Goal: Information Seeking & Learning: Find specific fact

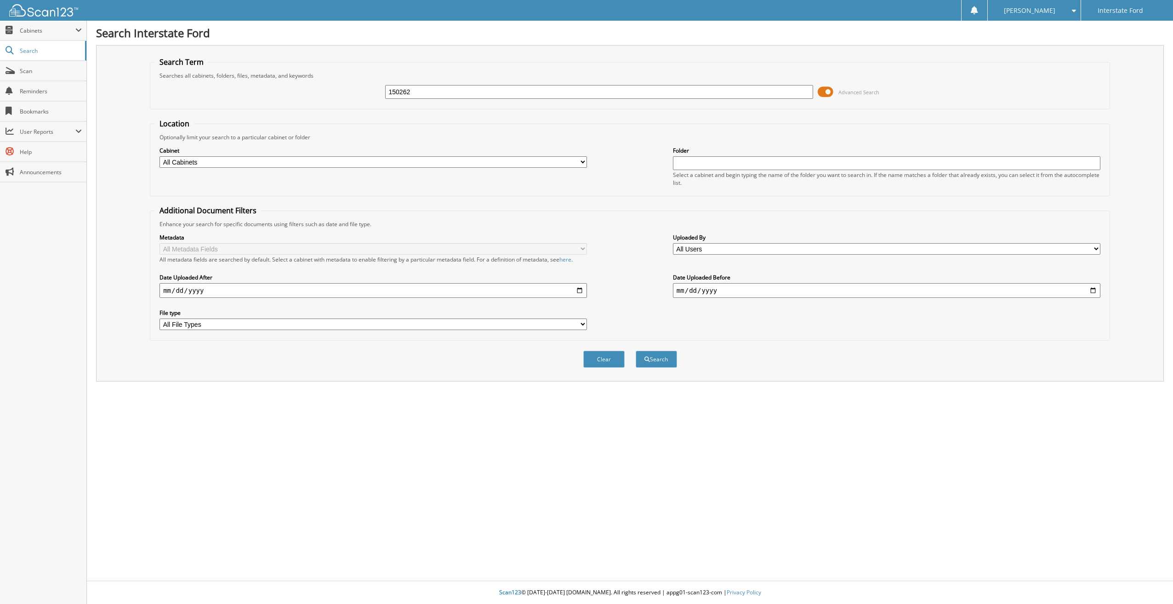
type input "150262"
click at [636, 351] on button "Search" at bounding box center [656, 359] width 41 height 17
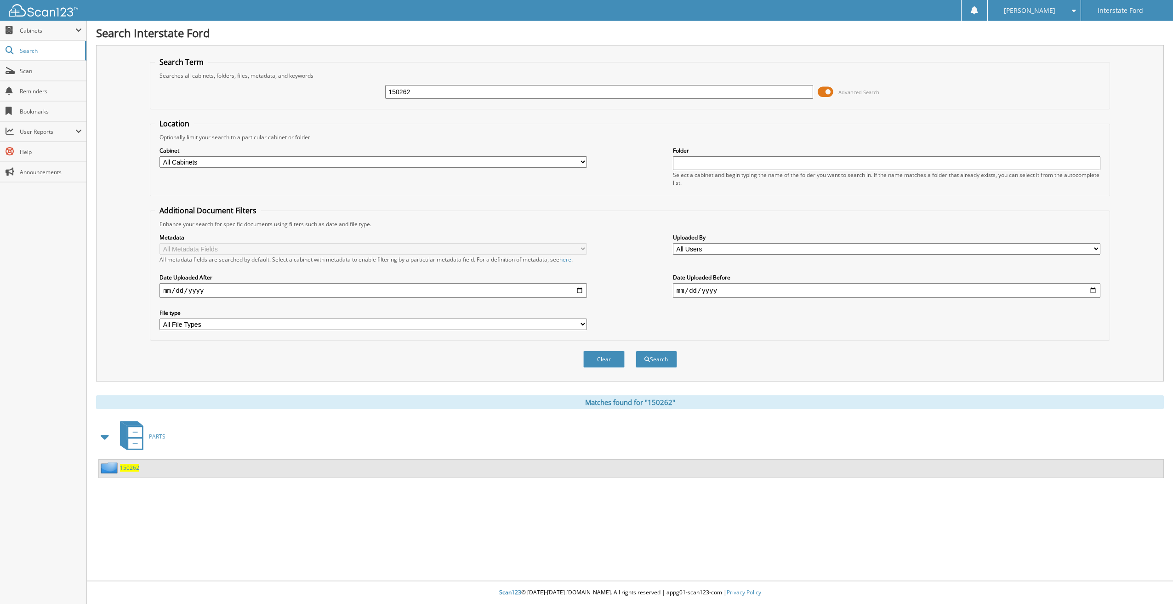
drag, startPoint x: 134, startPoint y: 471, endPoint x: 138, endPoint y: 465, distance: 6.6
click at [134, 470] on span "150262" at bounding box center [129, 468] width 19 height 8
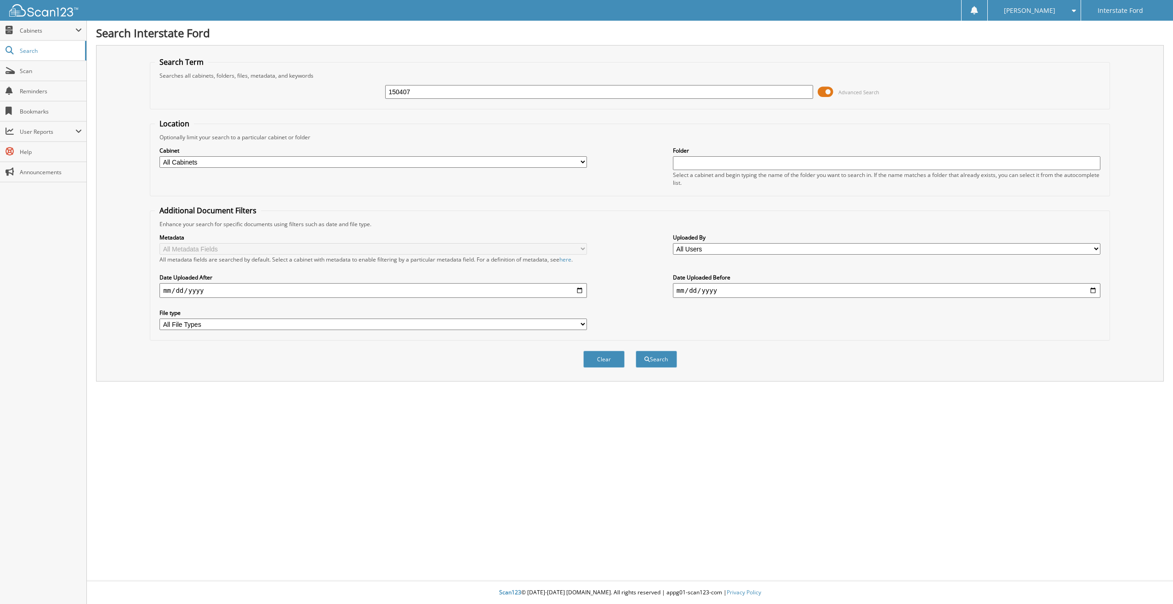
type input "150407"
click at [636, 351] on button "Search" at bounding box center [656, 359] width 41 height 17
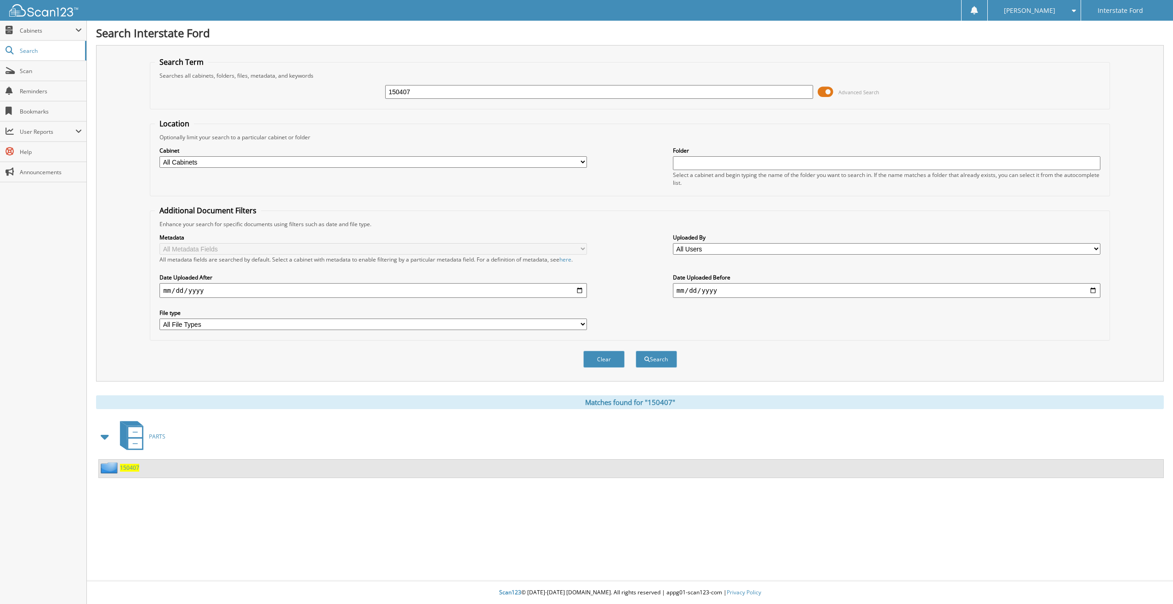
click at [128, 469] on span "150407" at bounding box center [129, 468] width 19 height 8
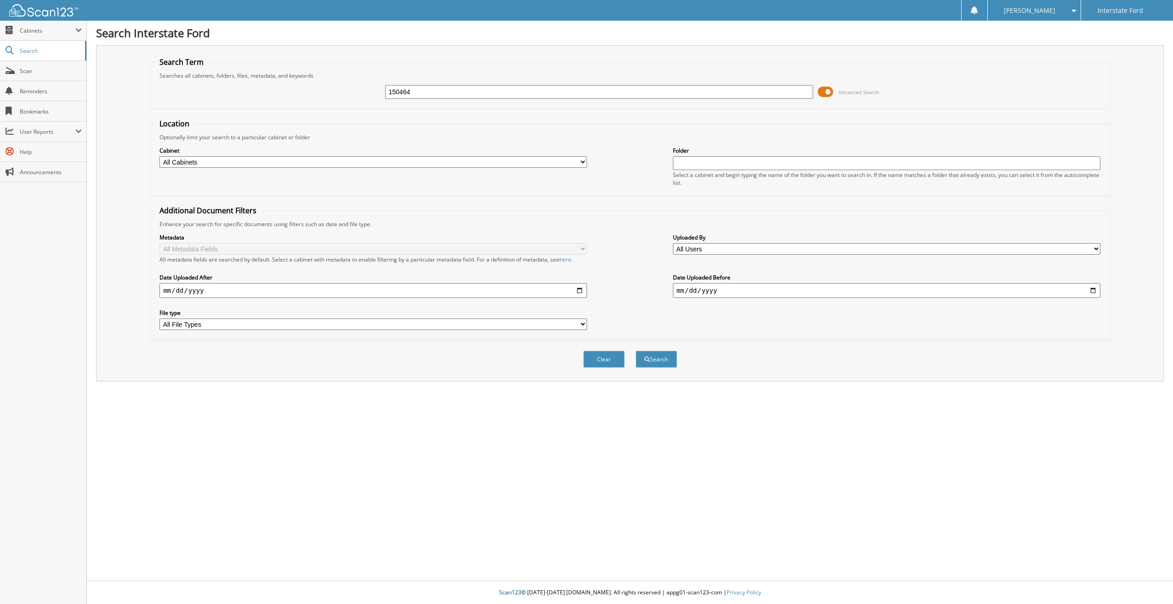
type input "150464"
click at [636, 351] on button "Search" at bounding box center [656, 359] width 41 height 17
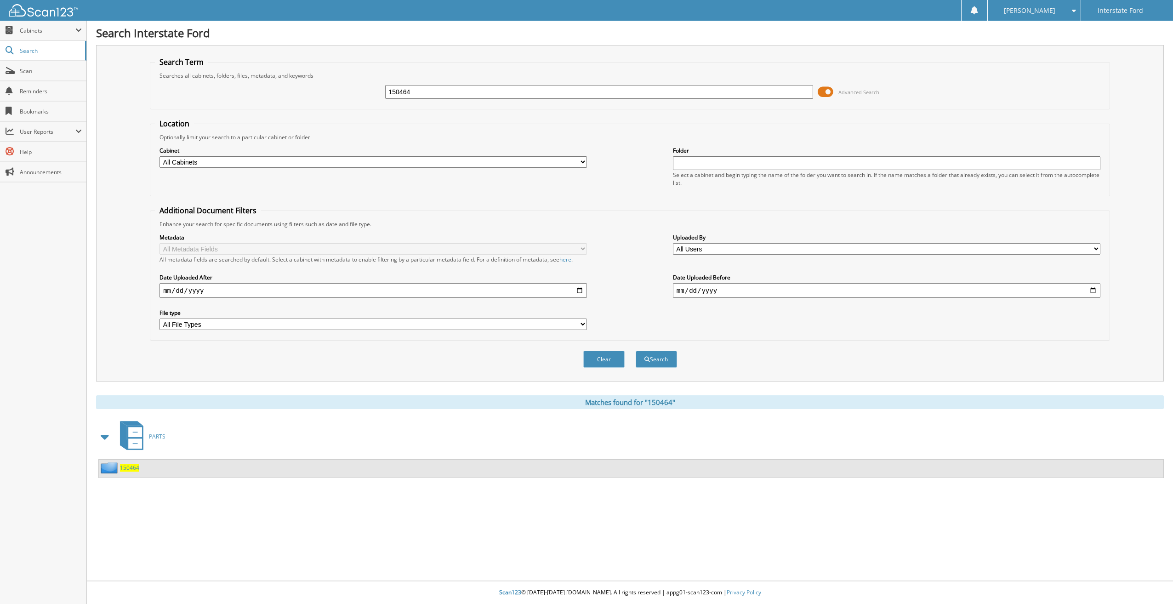
click at [138, 469] on span "150464" at bounding box center [129, 468] width 19 height 8
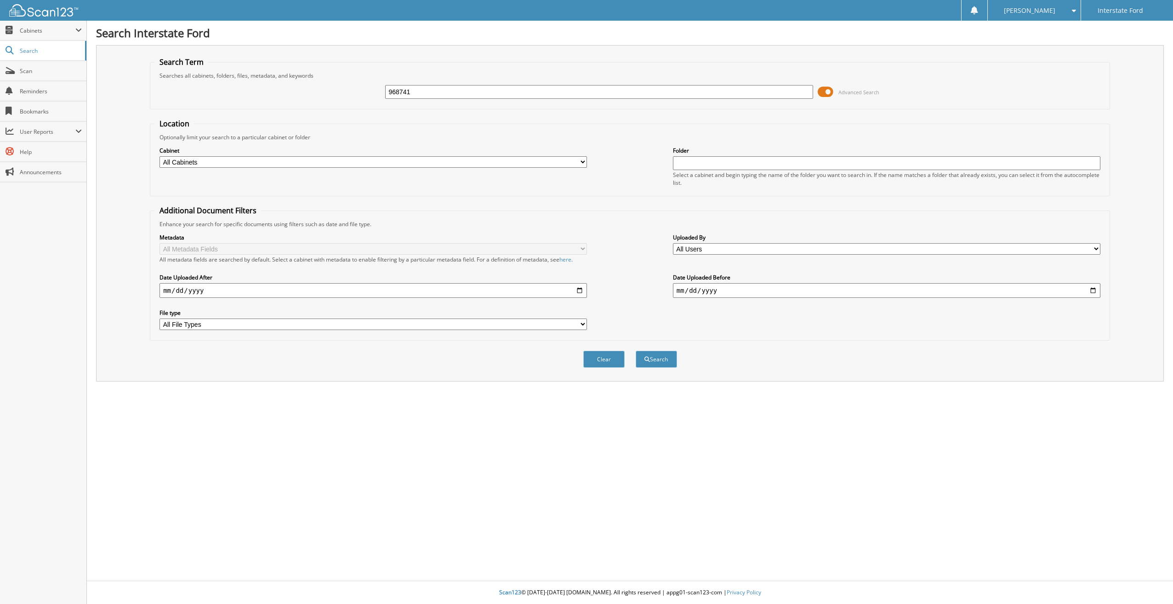
type input "968741"
click at [636, 351] on button "Search" at bounding box center [656, 359] width 41 height 17
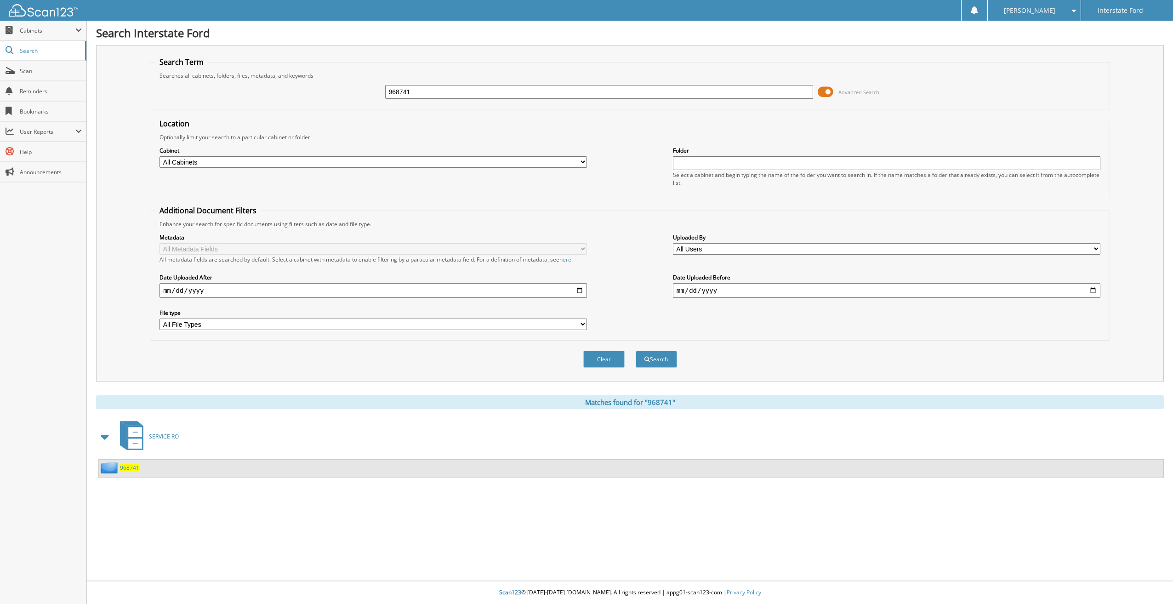
click at [129, 467] on span "968741" at bounding box center [129, 468] width 19 height 8
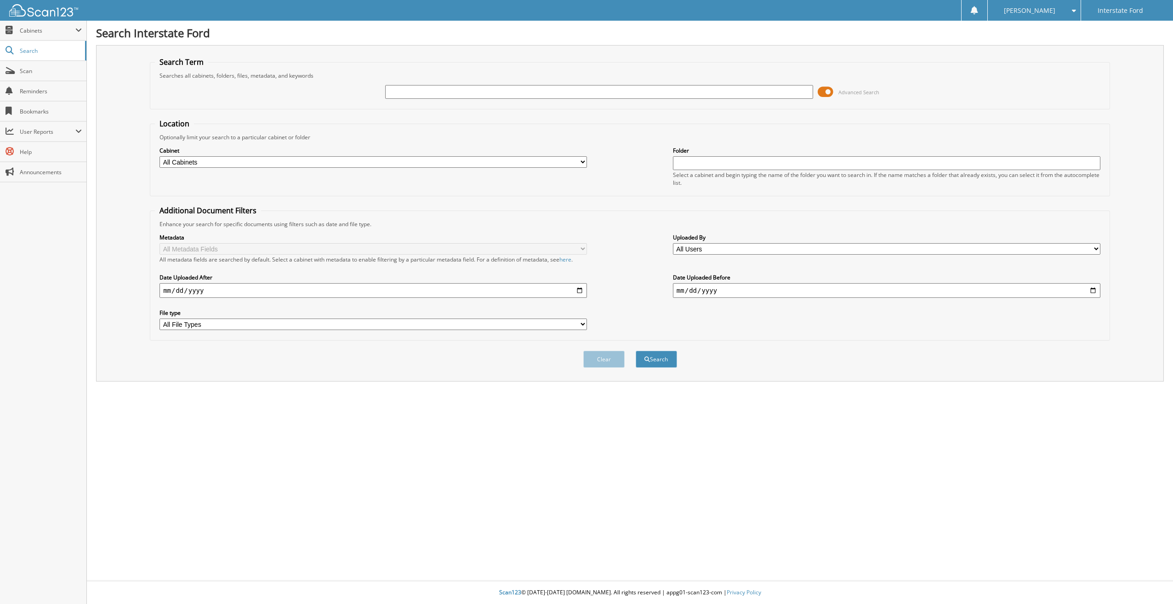
click at [550, 86] on input "text" at bounding box center [599, 92] width 428 height 14
type input "968756"
click at [636, 351] on button "Search" at bounding box center [656, 359] width 41 height 17
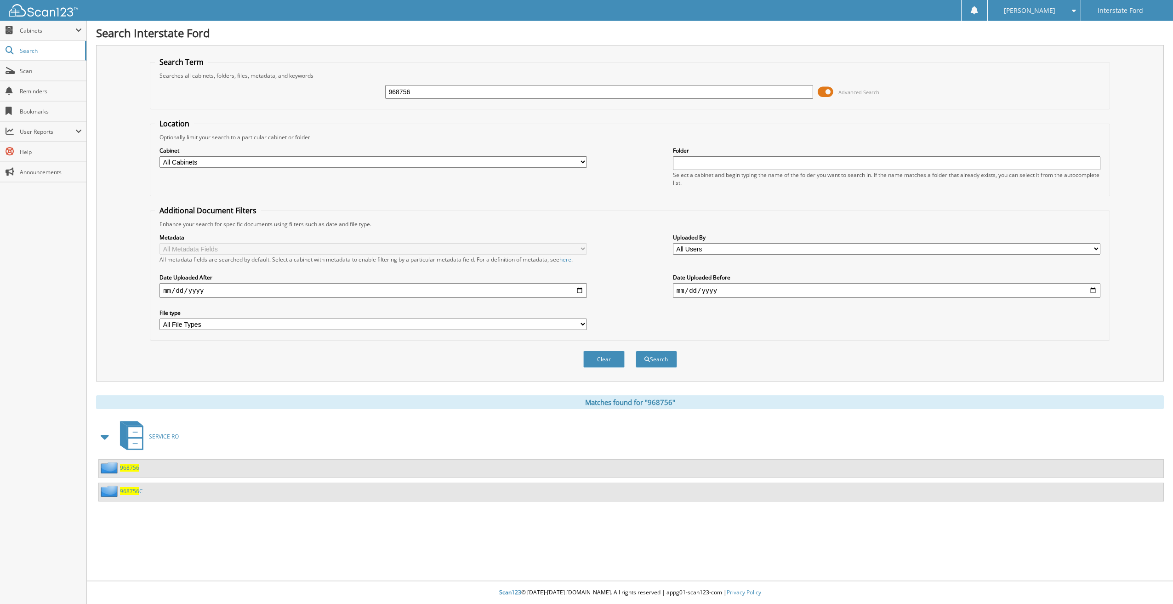
click at [127, 467] on span "968756" at bounding box center [129, 468] width 19 height 8
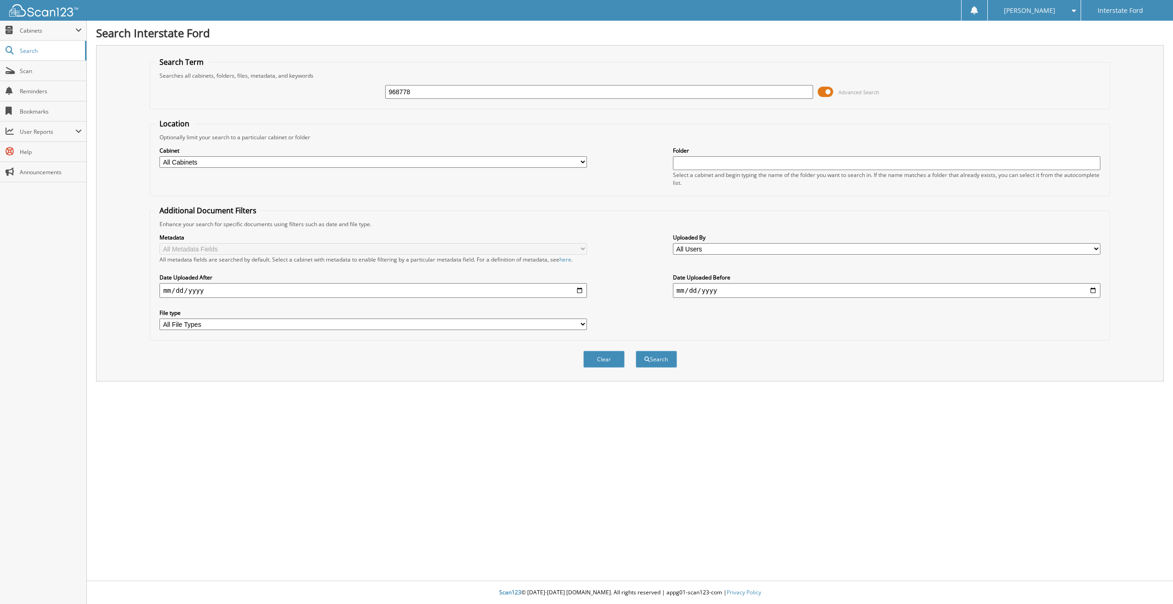
type input "968778"
click at [636, 351] on button "Search" at bounding box center [656, 359] width 41 height 17
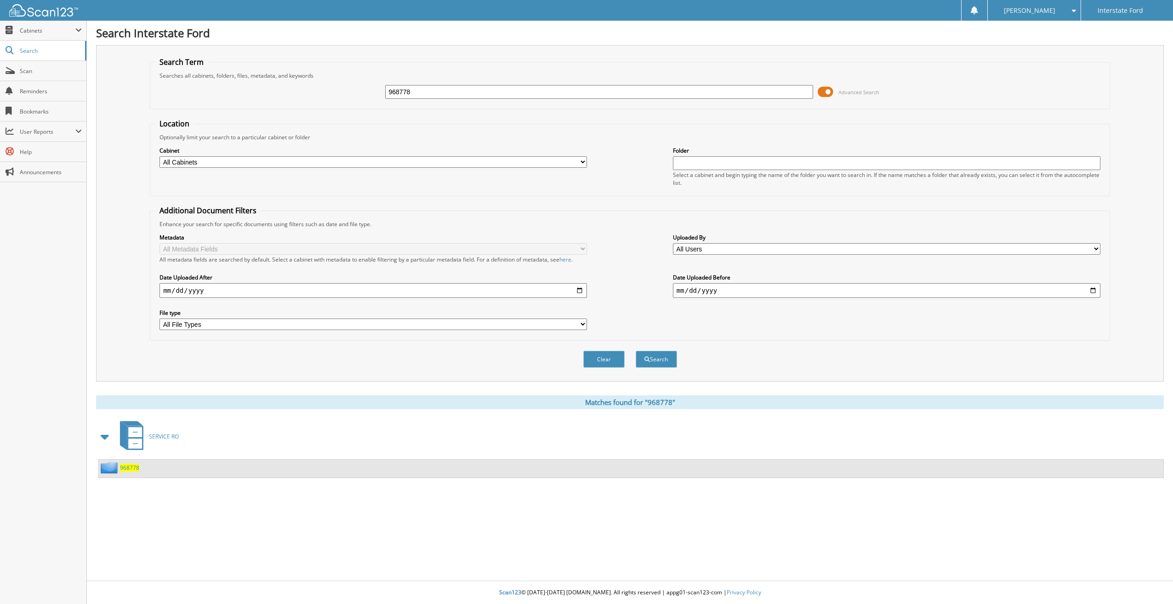
click at [132, 466] on span "968778" at bounding box center [129, 468] width 19 height 8
